Goal: Check status: Check status

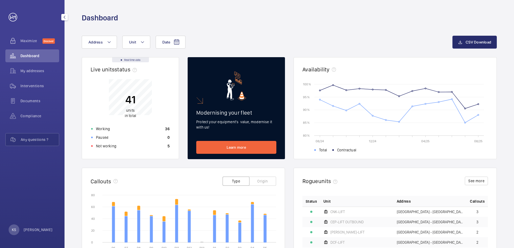
click at [31, 55] on span "Dashboard" at bounding box center [39, 55] width 39 height 5
click at [110, 149] on div "Not working 5" at bounding box center [130, 146] width 85 height 9
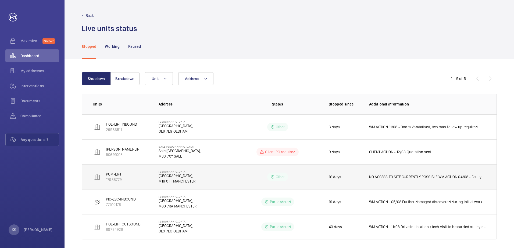
scroll to position [4, 0]
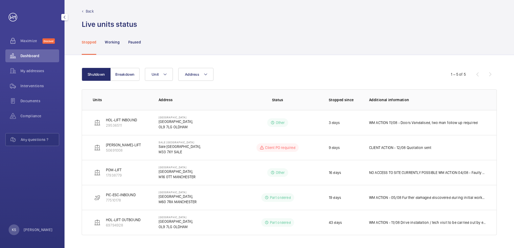
click at [20, 59] on wm-front-icon-button at bounding box center [12, 55] width 15 height 13
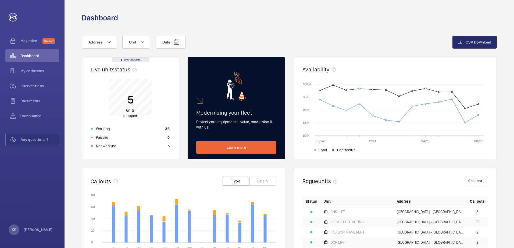
click at [126, 149] on div "Not working 5" at bounding box center [130, 146] width 85 height 9
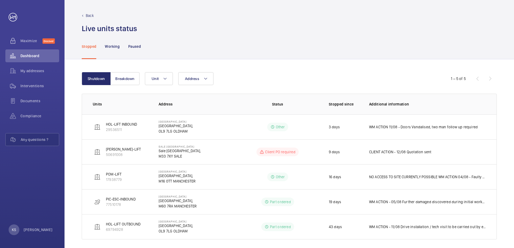
scroll to position [4, 0]
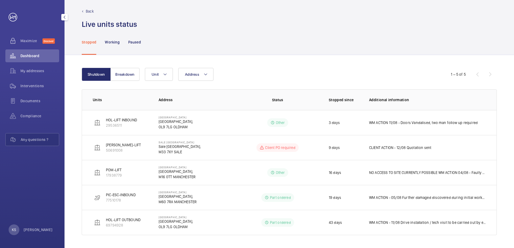
click at [44, 55] on span "Dashboard" at bounding box center [39, 55] width 39 height 5
